Goal: Information Seeking & Learning: Learn about a topic

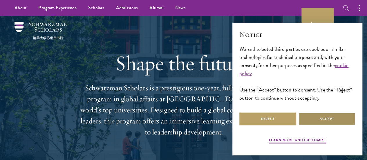
click at [331, 117] on button "Accept" at bounding box center [326, 118] width 57 height 13
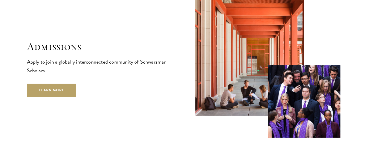
scroll to position [914, 0]
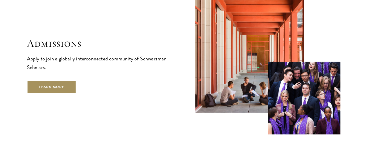
click at [72, 88] on link "Learn More" at bounding box center [52, 86] width 50 height 13
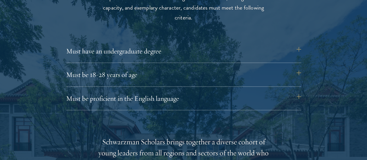
scroll to position [788, 0]
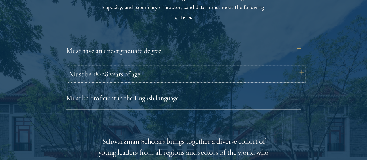
click at [126, 67] on button "Must be 18-28 years of age" at bounding box center [186, 74] width 235 height 14
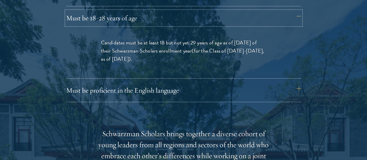
scroll to position [846, 0]
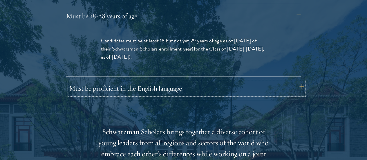
click at [134, 81] on button "Must be proficient in the English language" at bounding box center [186, 88] width 235 height 14
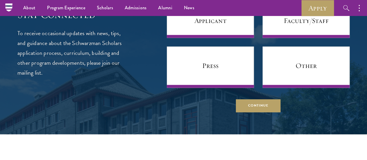
scroll to position [2559, 0]
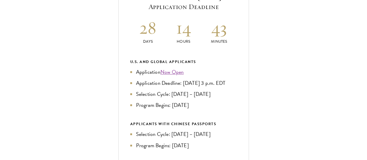
scroll to position [249, 0]
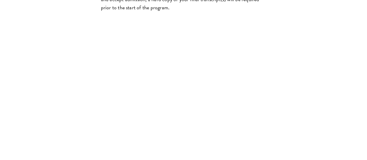
scroll to position [1084, 0]
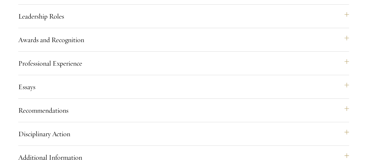
scroll to position [937, 0]
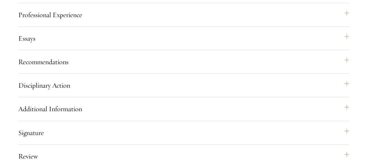
scroll to position [989, 0]
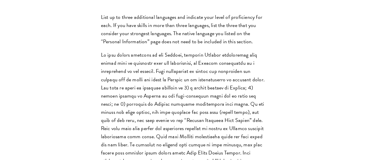
scroll to position [617, 0]
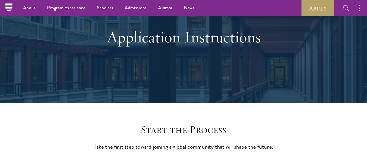
scroll to position [0, 0]
